Goal: Transaction & Acquisition: Obtain resource

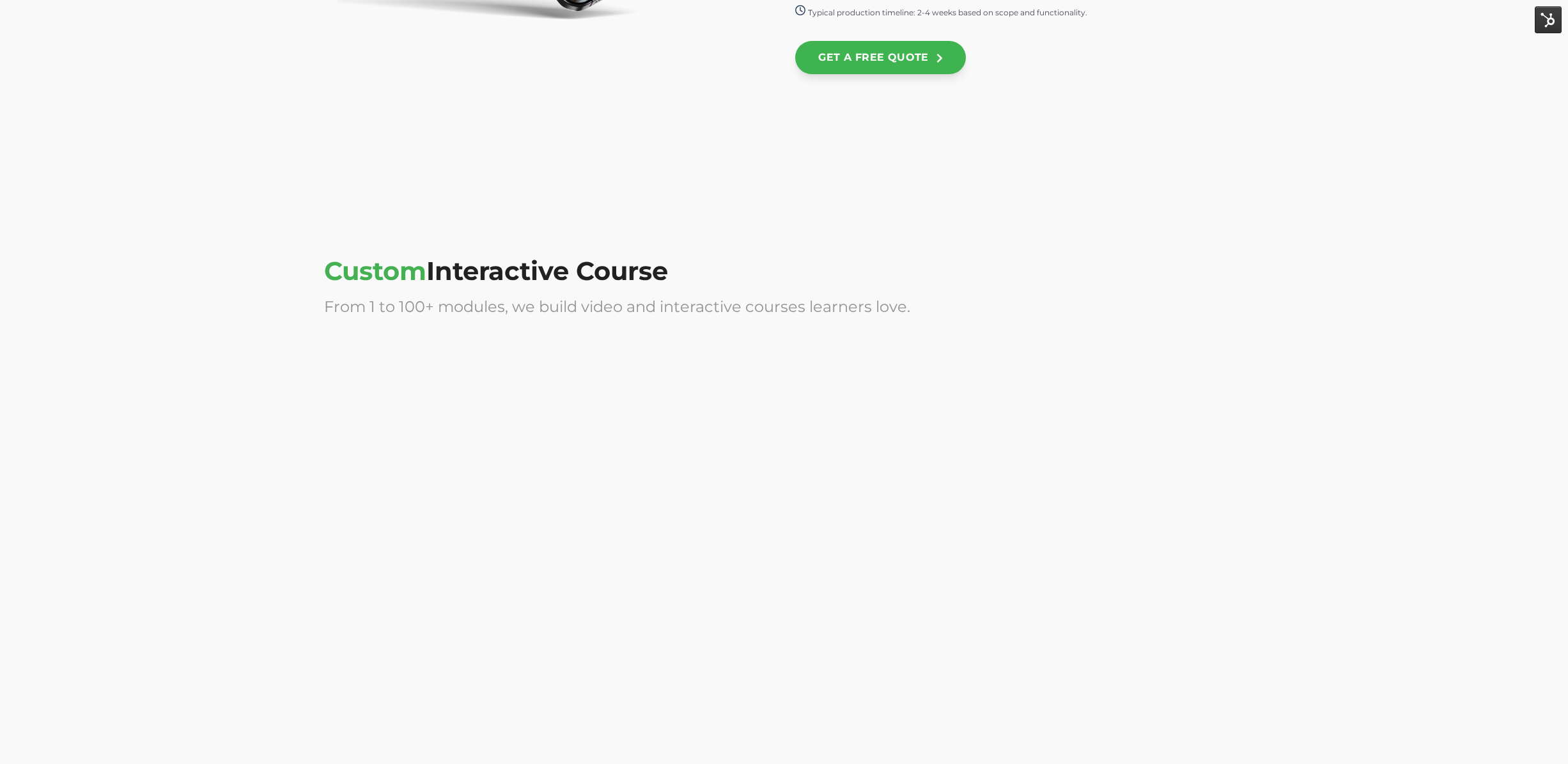
scroll to position [3122, 0]
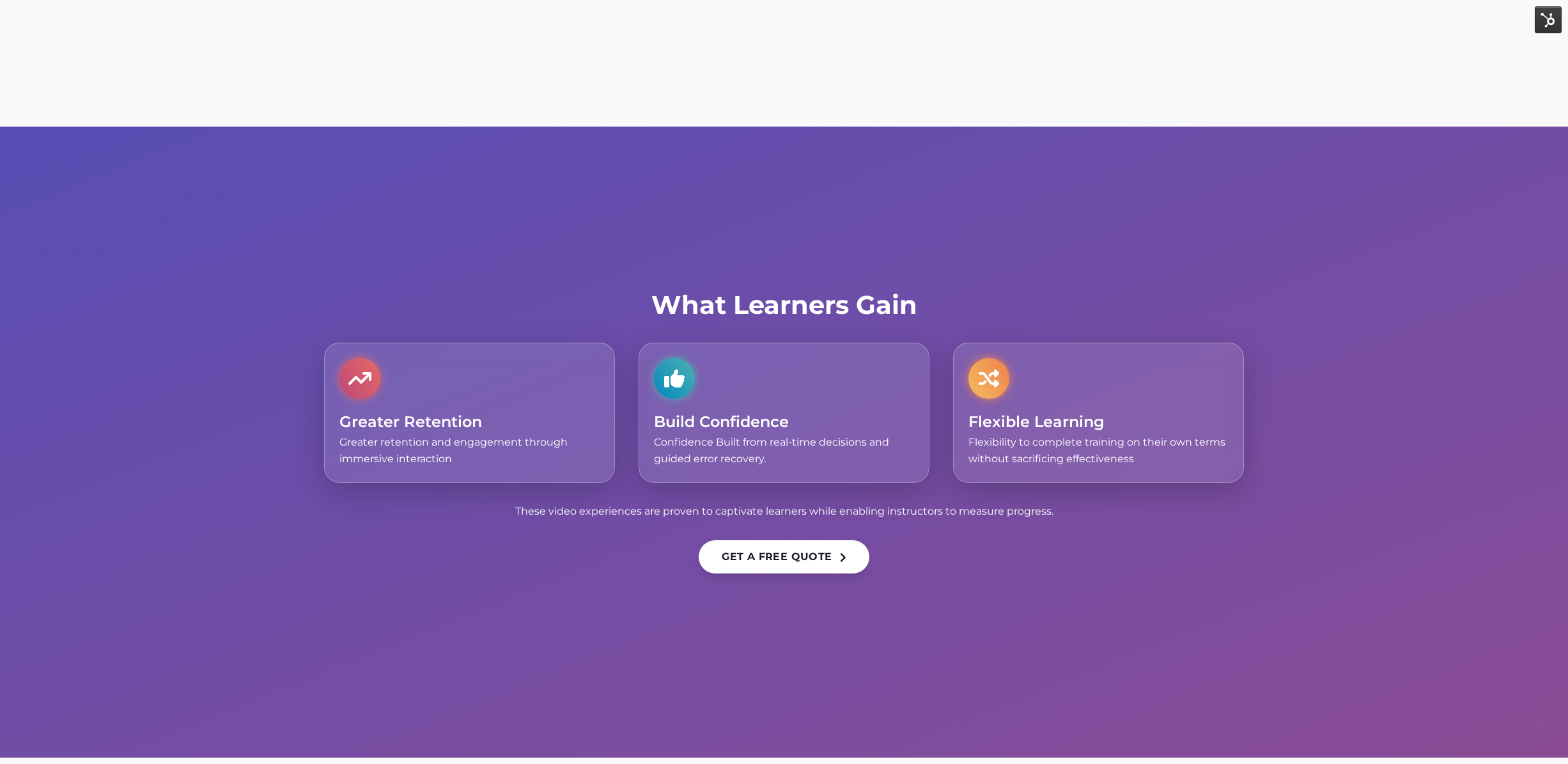
scroll to position [3742, 0]
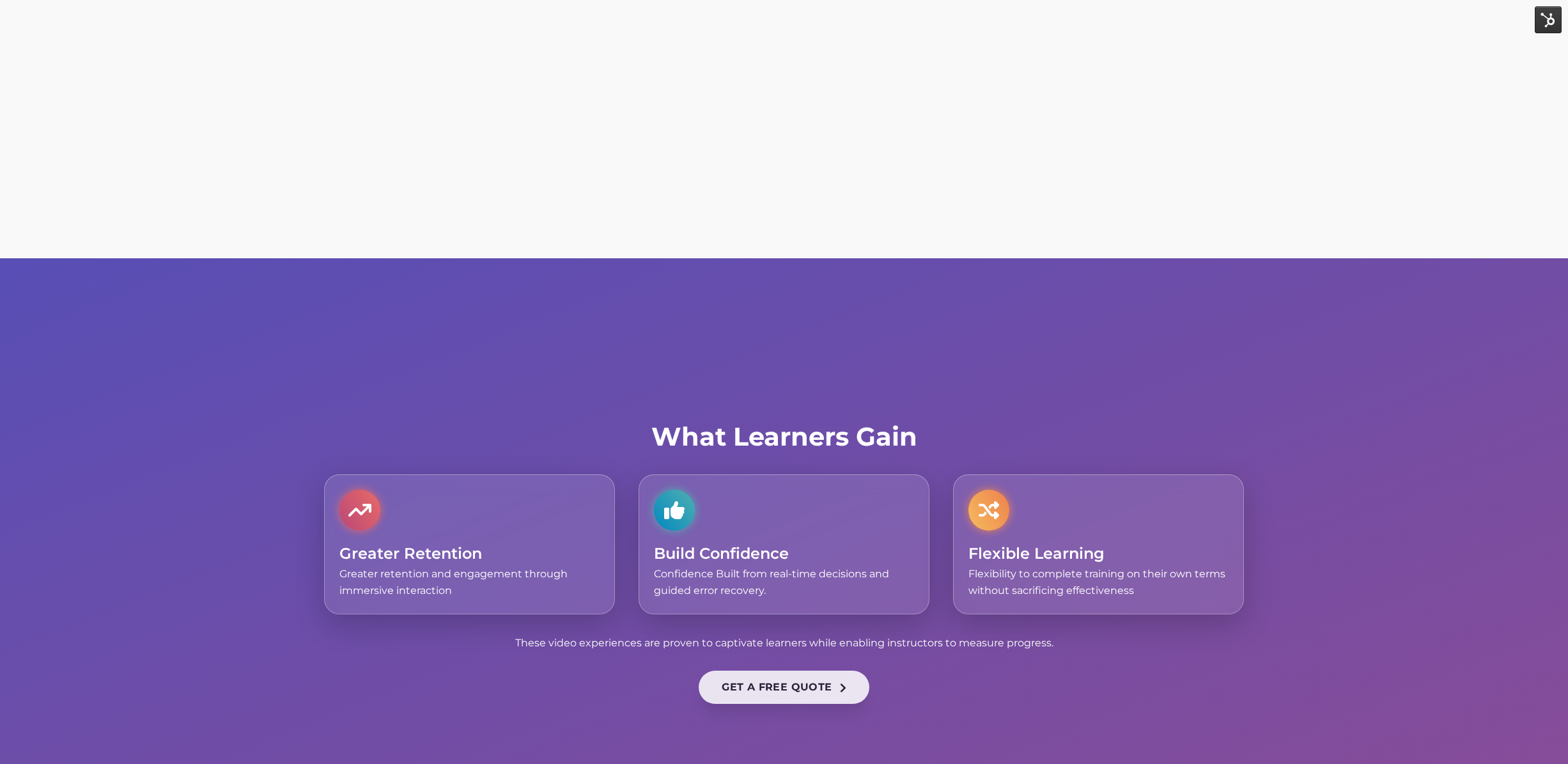
click at [841, 687] on icon at bounding box center [842, 688] width 6 height 10
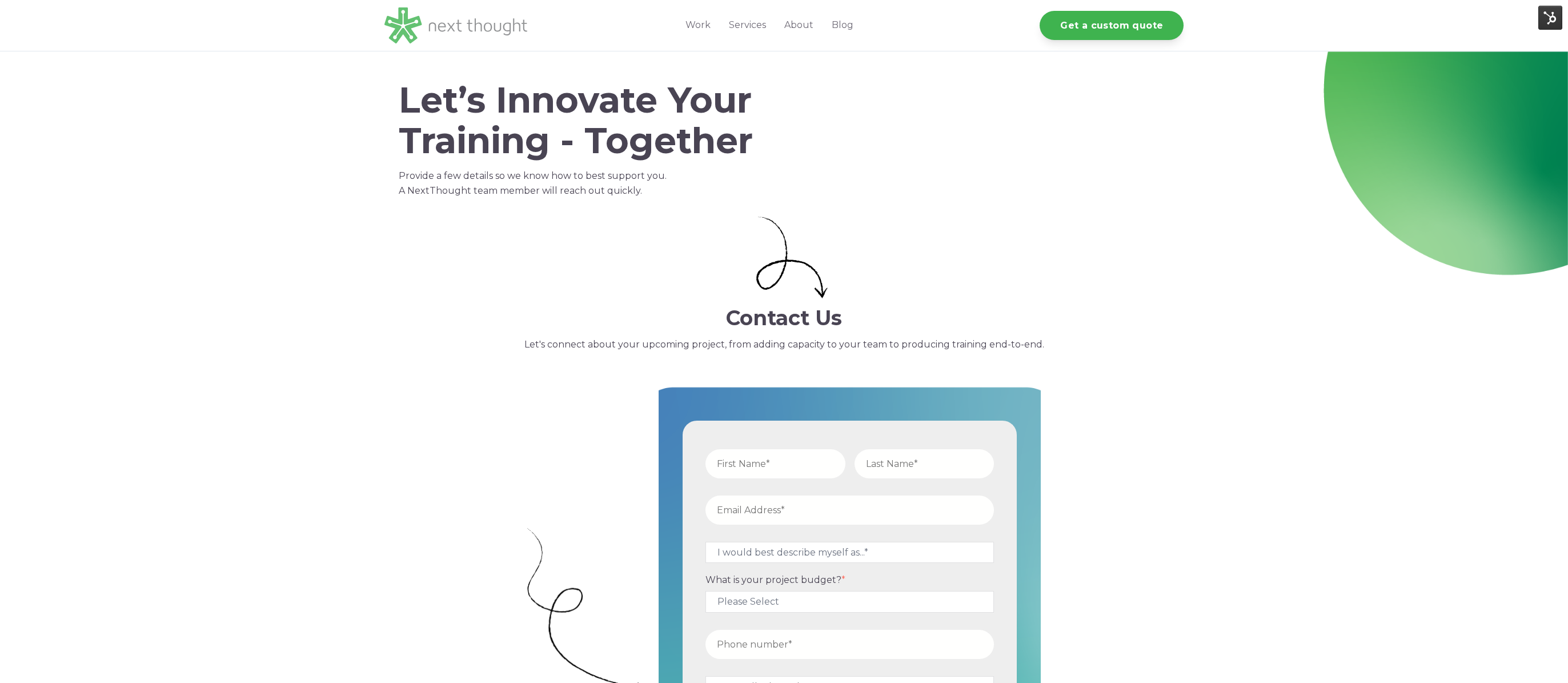
click at [474, 25] on img at bounding box center [455, 25] width 143 height 36
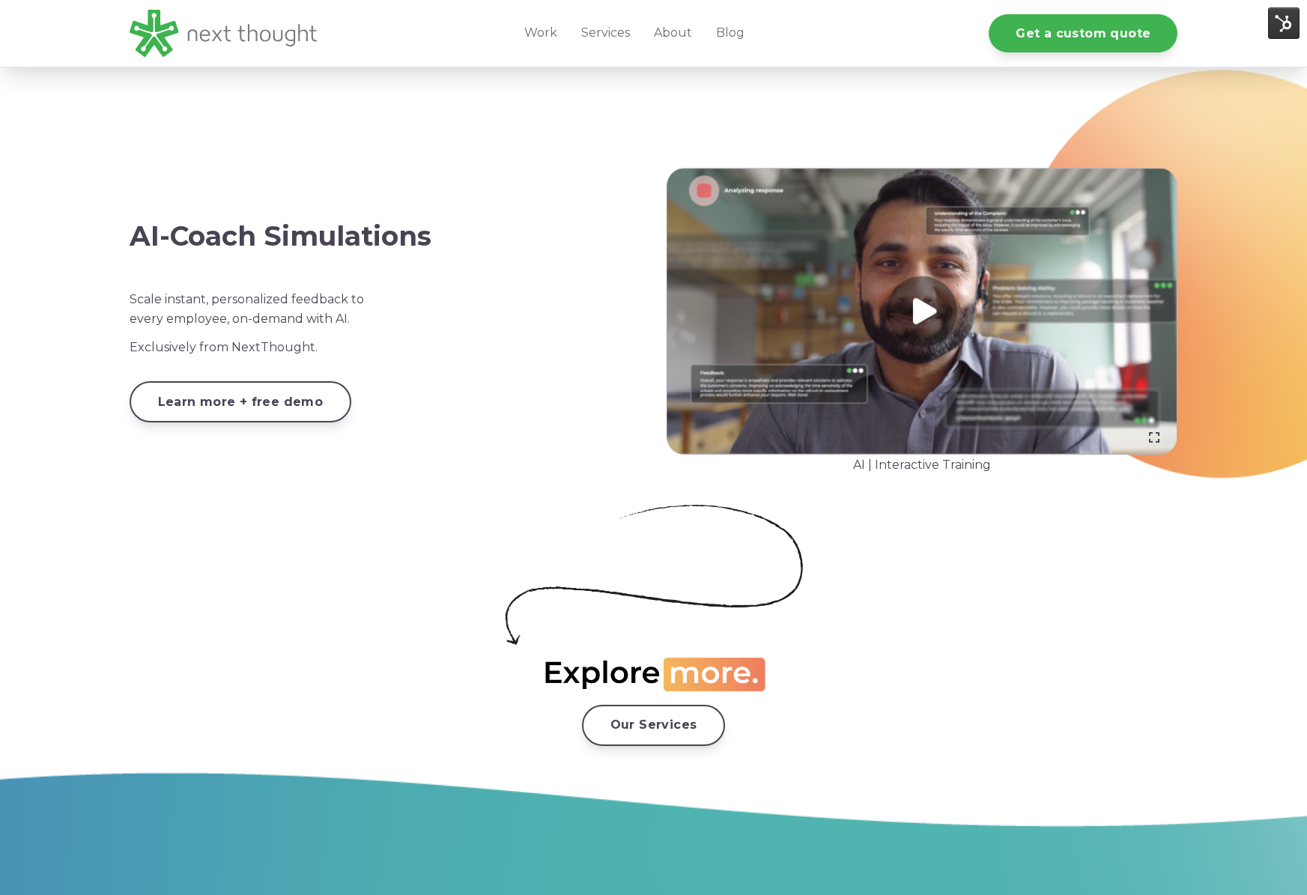
scroll to position [2396, 0]
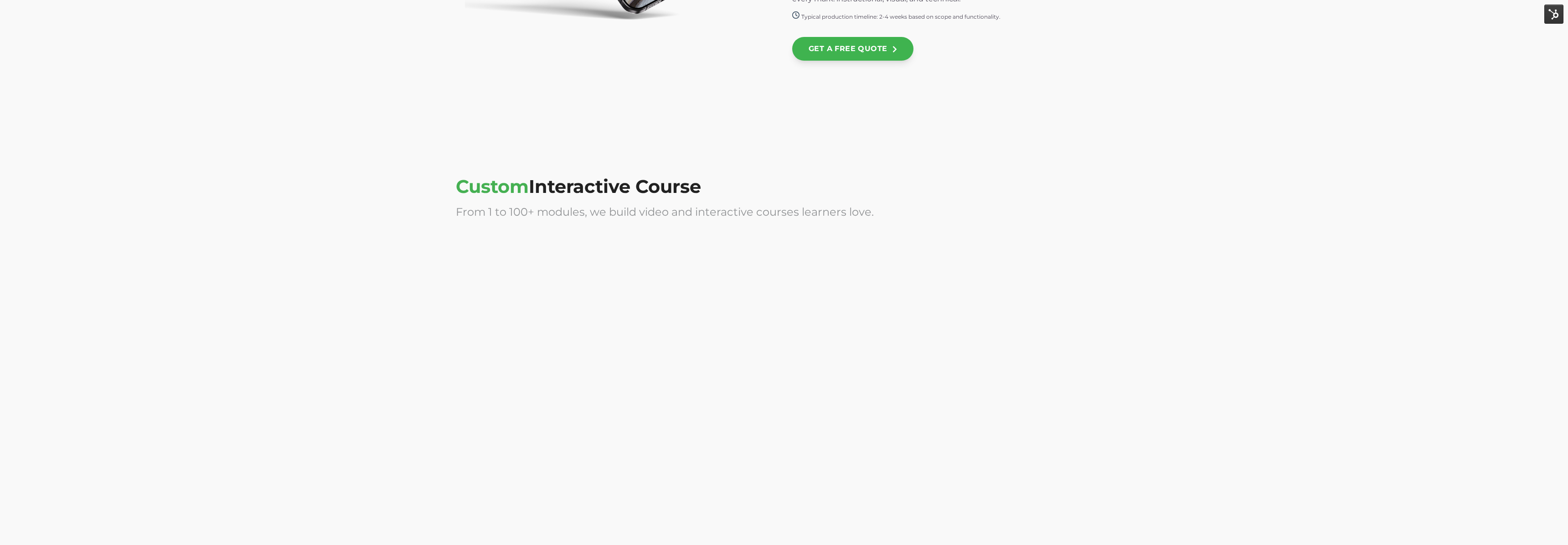
scroll to position [2156, 0]
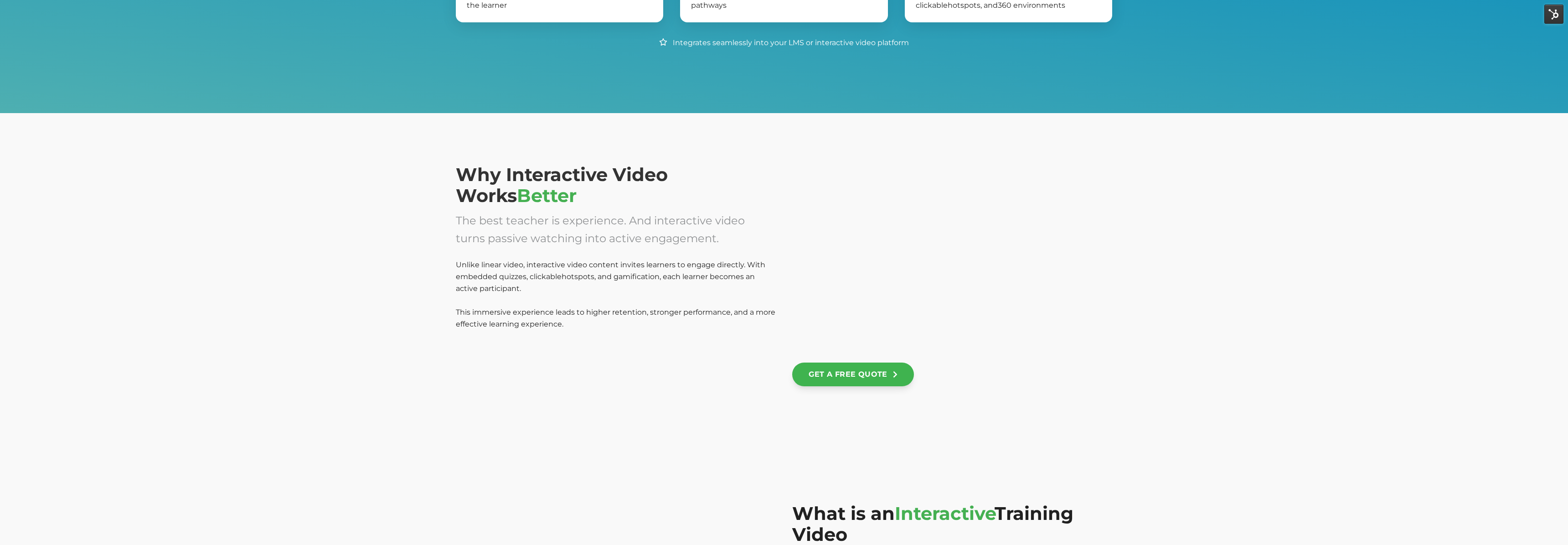
scroll to position [535, 0]
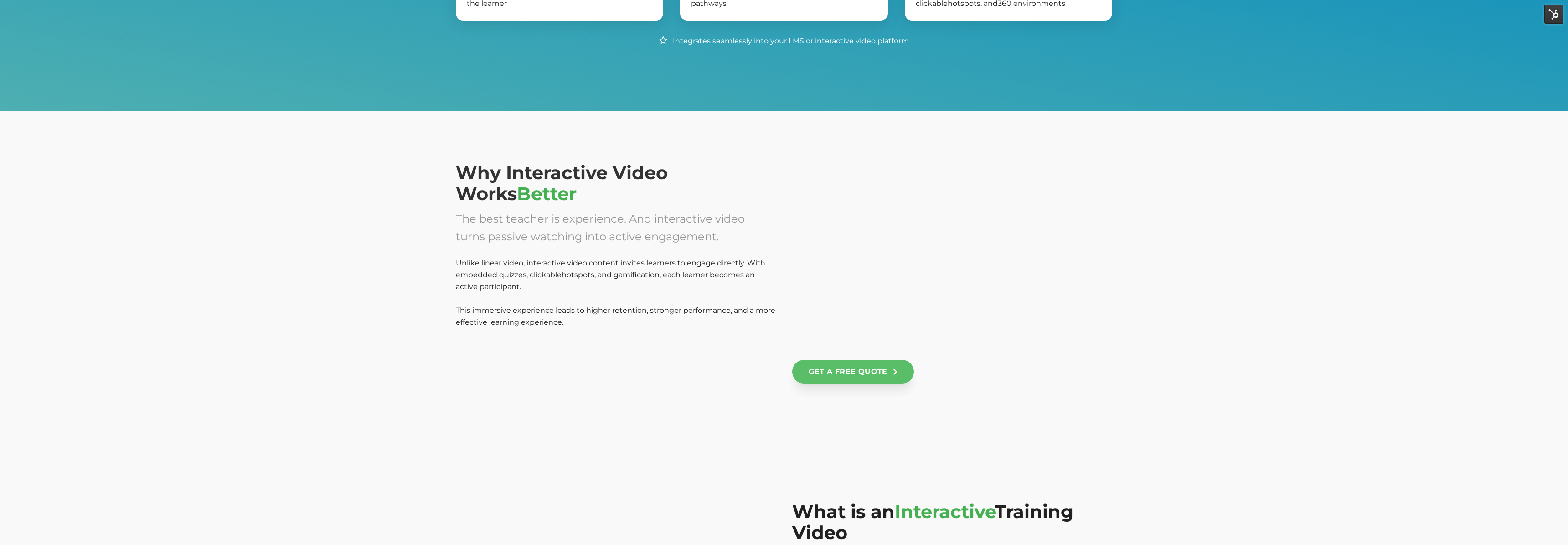
click at [831, 364] on link "GET A FREE QUOTE" at bounding box center [852, 371] width 121 height 24
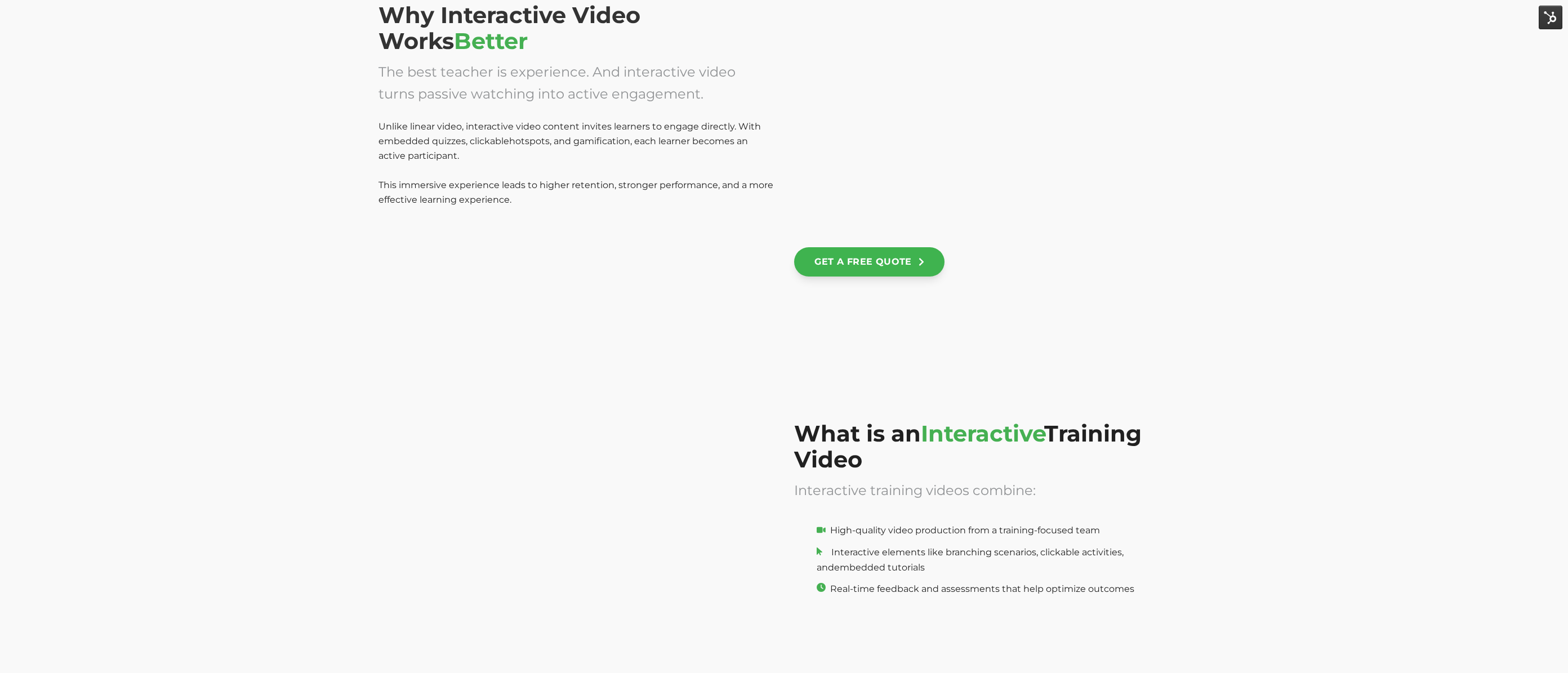
scroll to position [1014, 0]
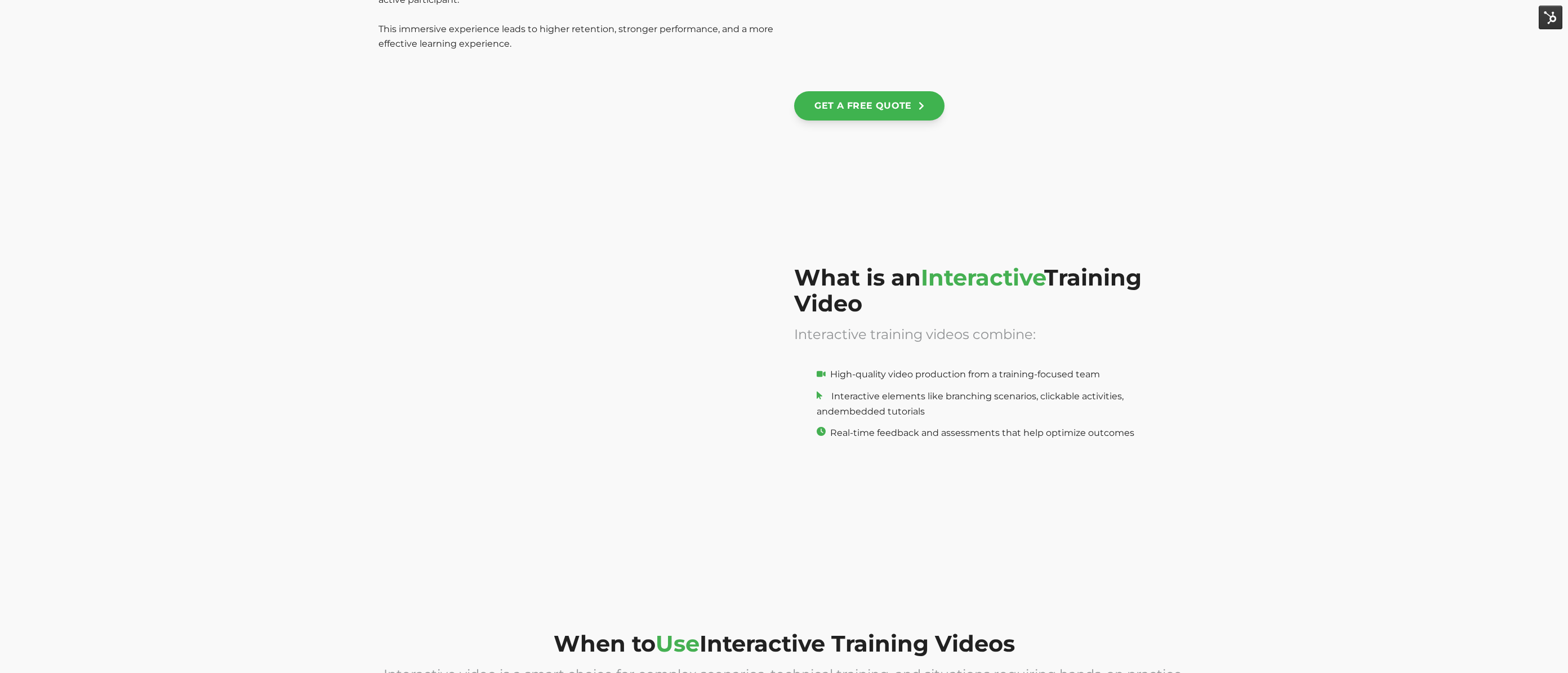
click at [390, 471] on div at bounding box center [576, 375] width 396 height 222
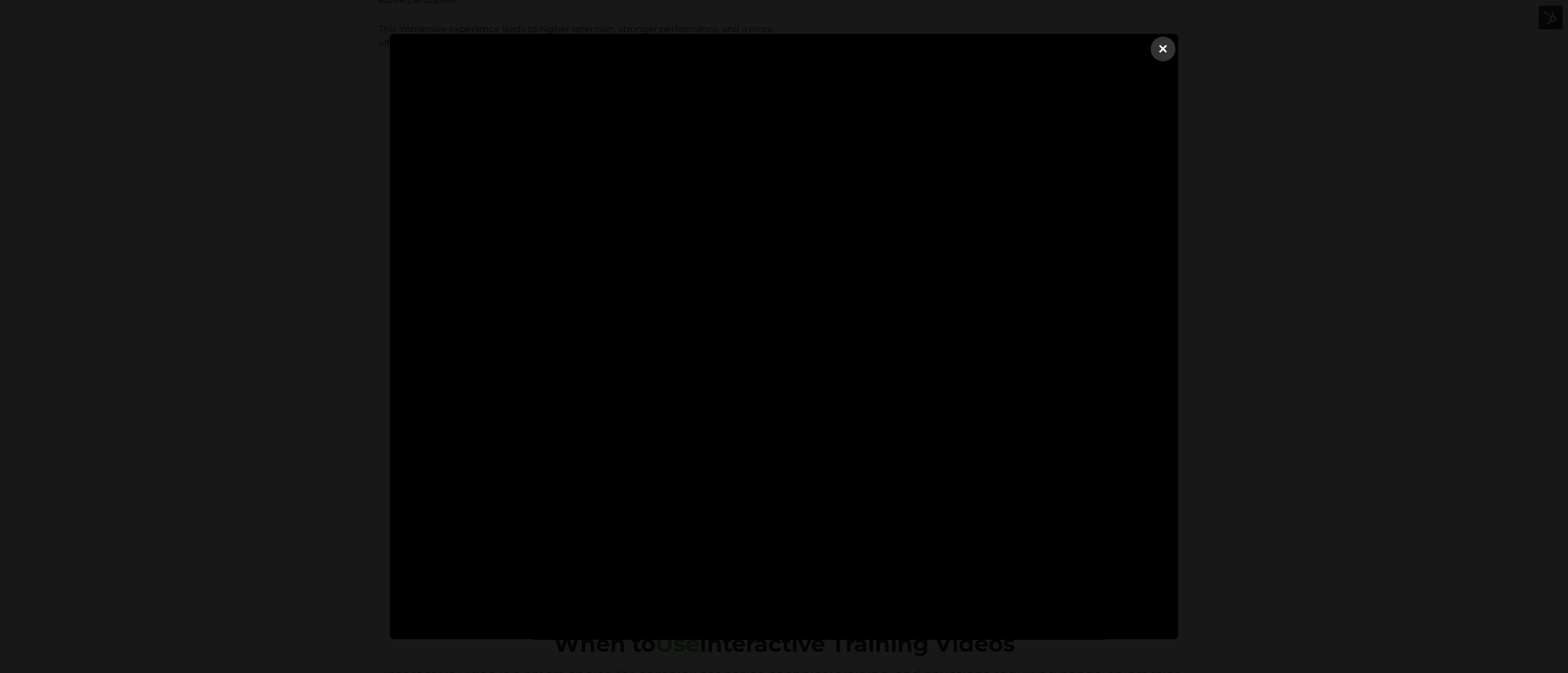
click at [390, 480] on dialog "×" at bounding box center [784, 337] width 788 height 606
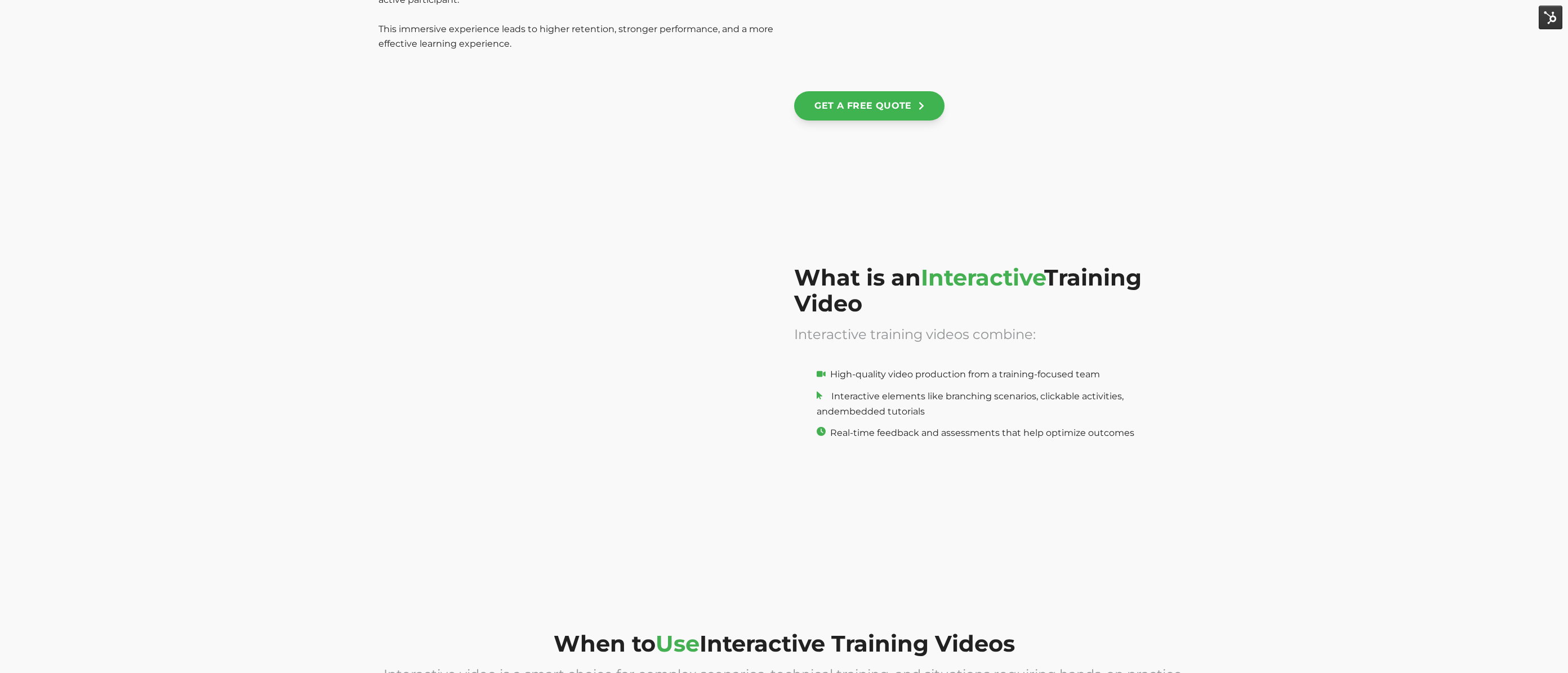
click at [395, 469] on div at bounding box center [576, 375] width 396 height 222
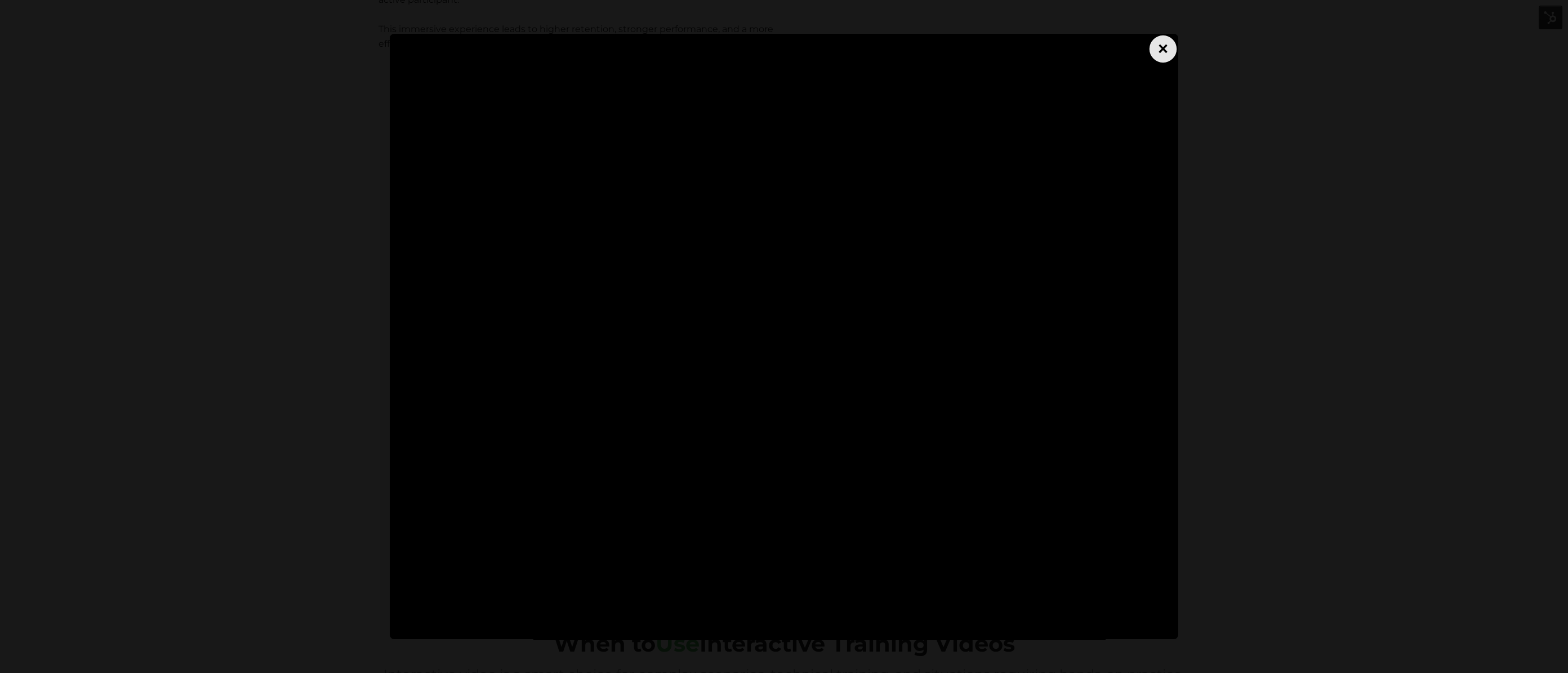
click at [1169, 51] on div "×" at bounding box center [1163, 49] width 27 height 27
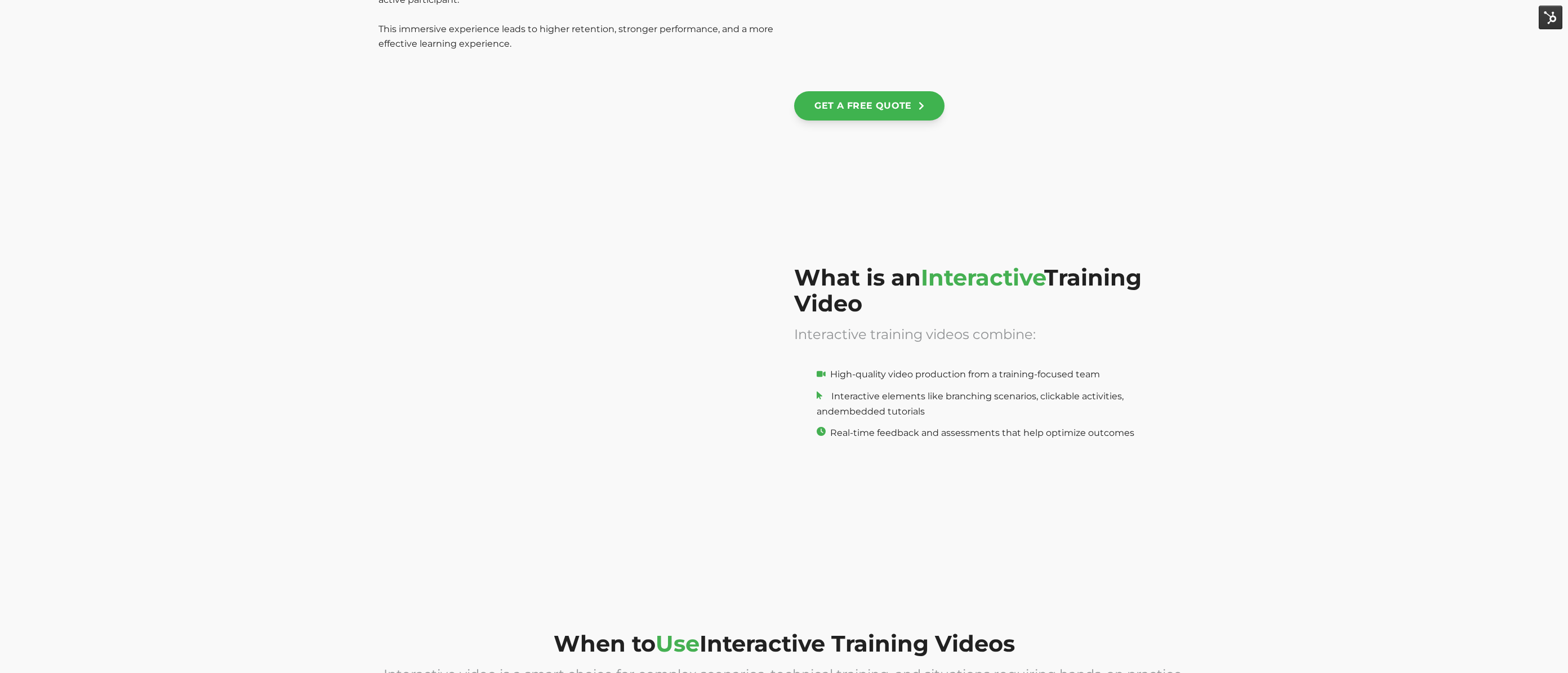
drag, startPoint x: 737, startPoint y: 468, endPoint x: 758, endPoint y: 472, distance: 21.4
click at [758, 472] on div at bounding box center [576, 375] width 396 height 222
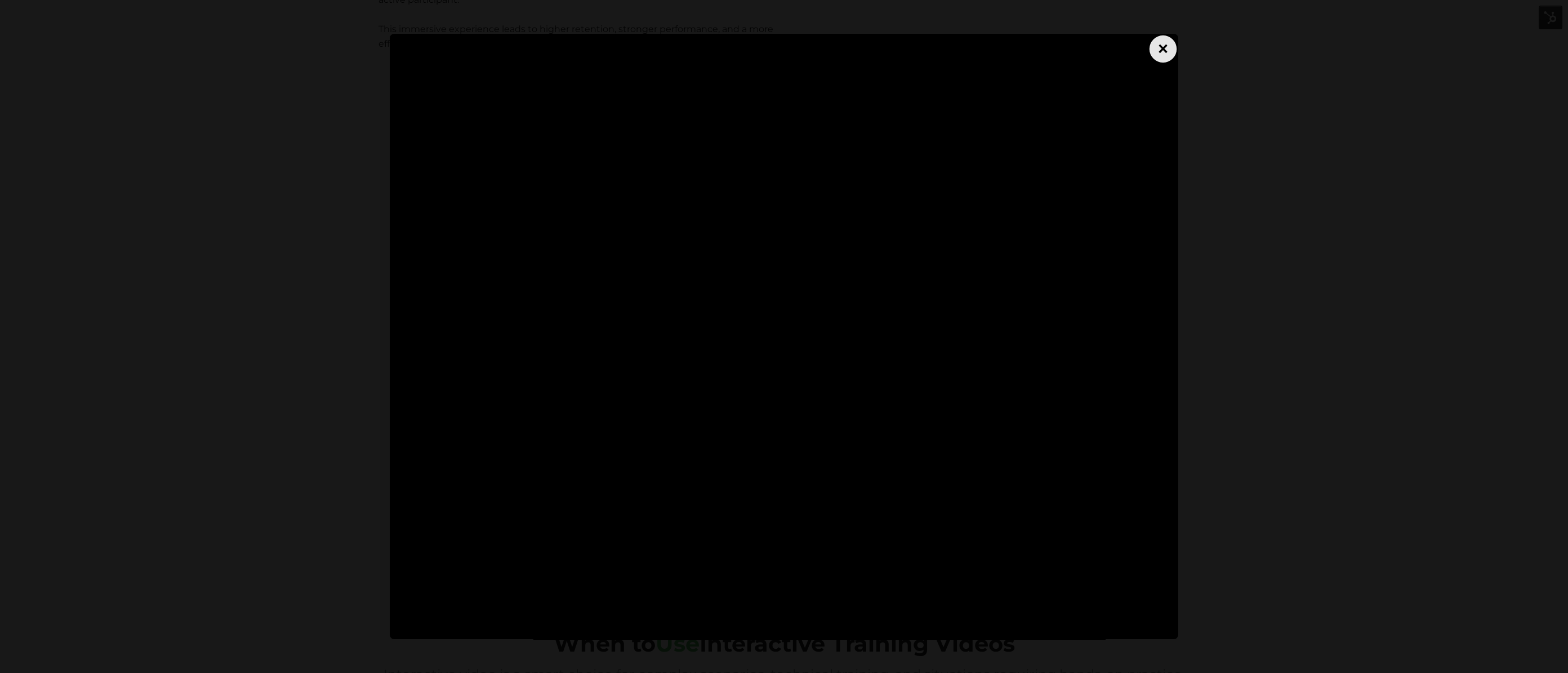
click at [1158, 50] on div "×" at bounding box center [1163, 49] width 27 height 27
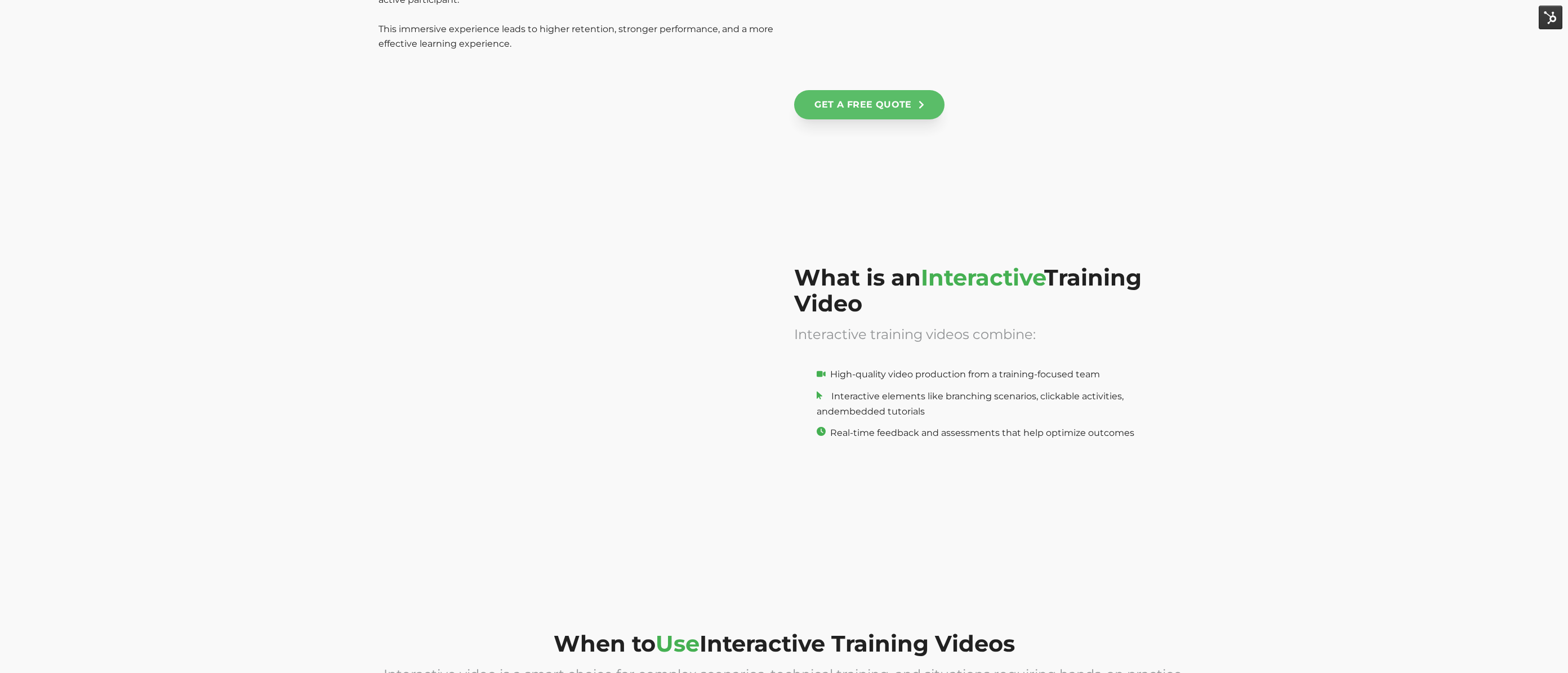
click at [930, 105] on link "GET A FREE QUOTE" at bounding box center [869, 105] width 150 height 29
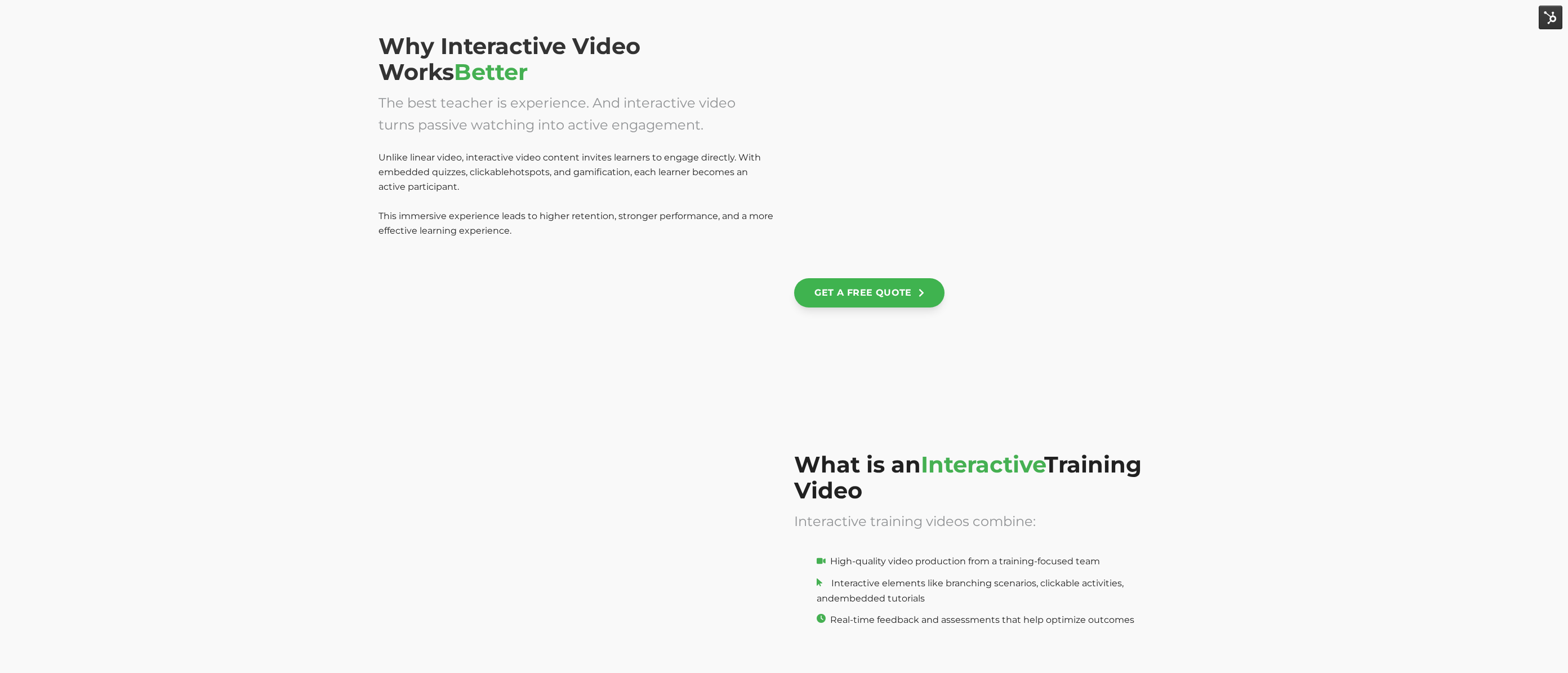
scroll to position [814, 0]
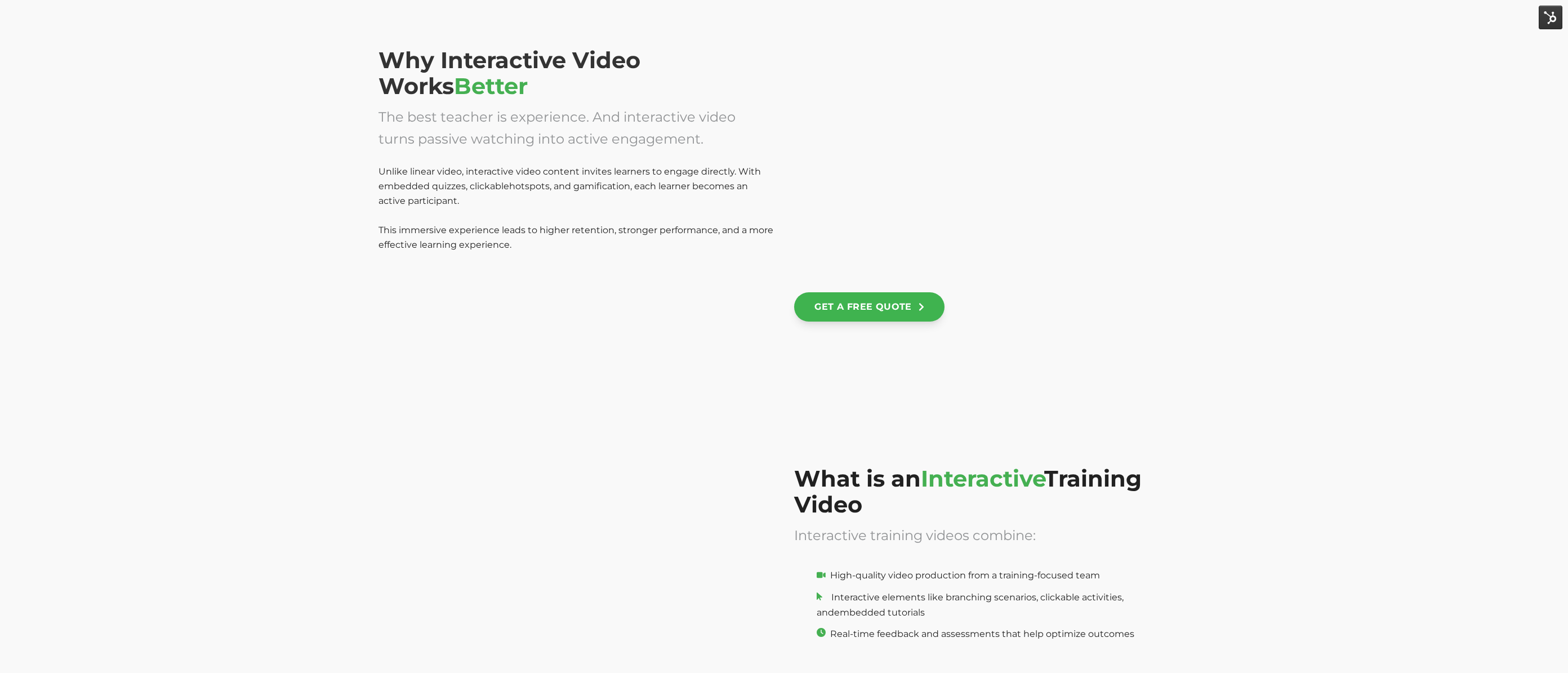
click at [1062, 300] on div "GET A FREE QUOTE" at bounding box center [992, 307] width 396 height 29
